Goal: Information Seeking & Learning: Understand process/instructions

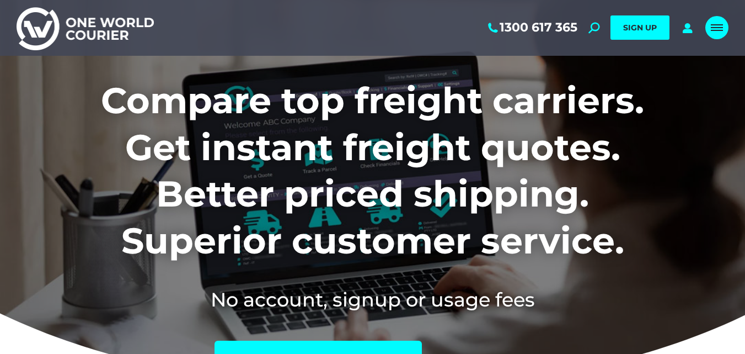
click at [718, 27] on span "Mobile menu icon" at bounding box center [717, 27] width 12 height 1
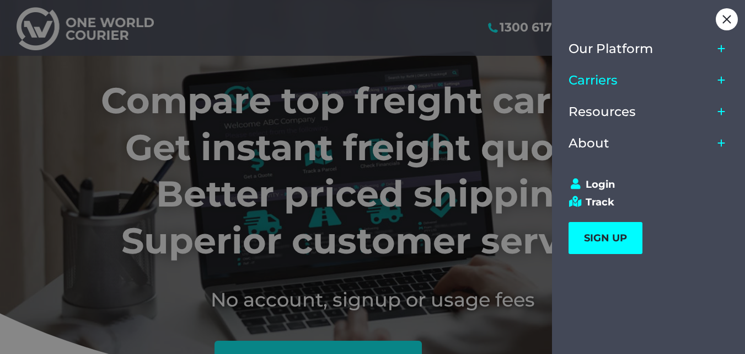
click at [593, 78] on span "Carriers" at bounding box center [593, 80] width 49 height 15
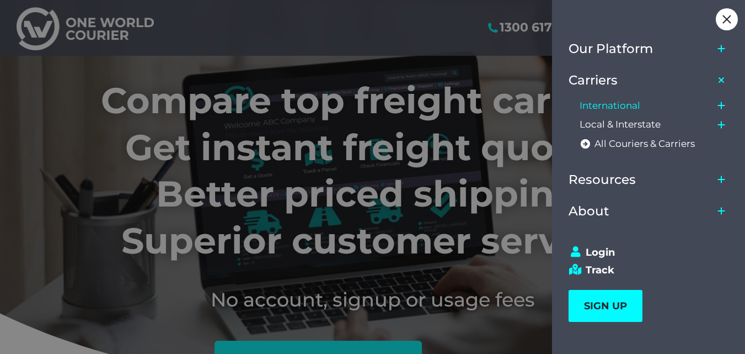
click at [601, 105] on span "International" at bounding box center [610, 106] width 61 height 12
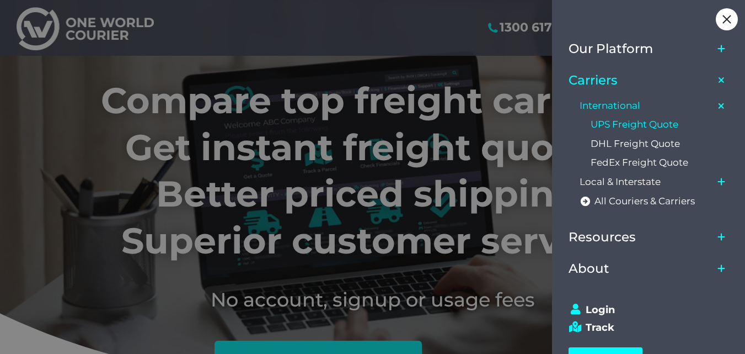
click at [604, 123] on span "UPS Freight Quote" at bounding box center [635, 125] width 88 height 12
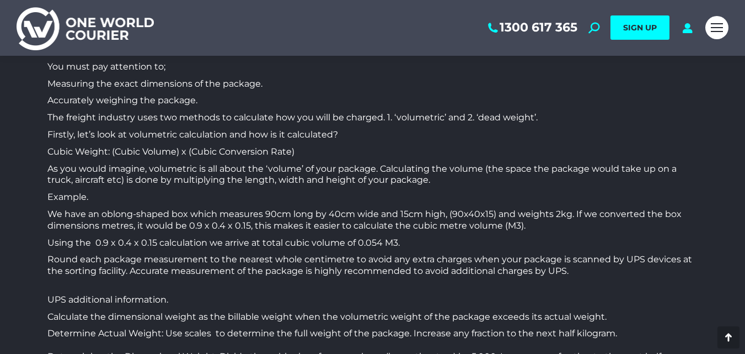
scroll to position [1820, 0]
